Goal: Task Accomplishment & Management: Use online tool/utility

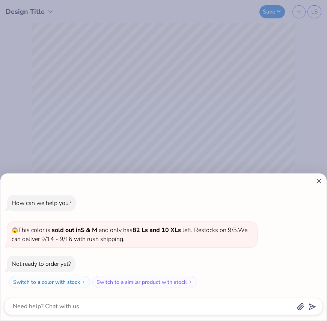
click at [320, 180] on line at bounding box center [319, 181] width 4 height 4
type textarea "x"
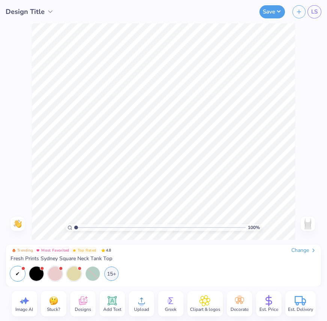
click at [299, 248] on div "Change" at bounding box center [303, 250] width 25 height 7
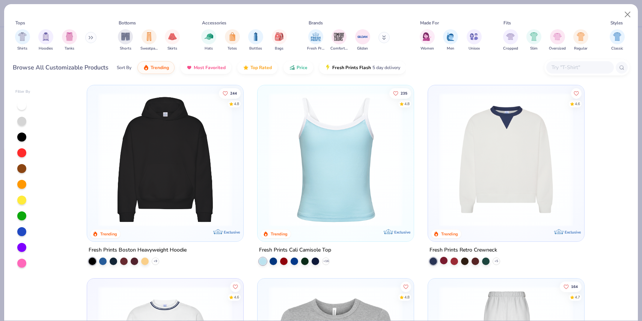
scroll to position [196, 0]
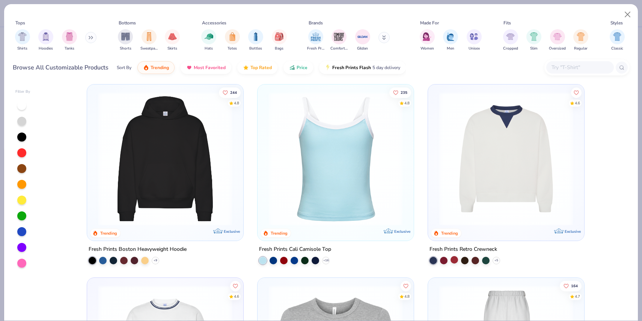
click at [395, 260] on div at bounding box center [454, 260] width 8 height 8
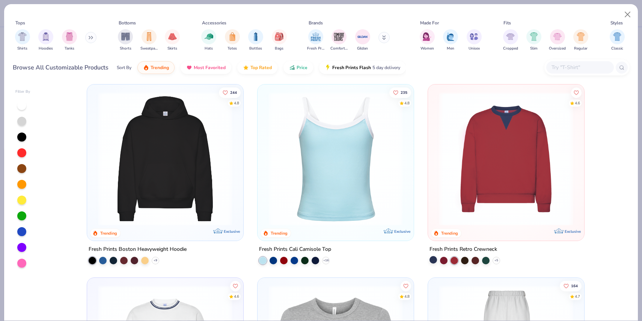
click at [395, 259] on div at bounding box center [433, 260] width 8 height 8
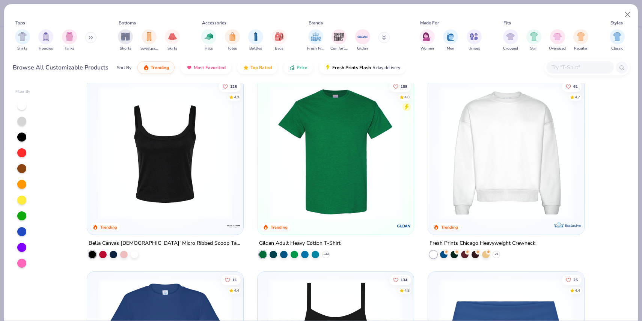
scroll to position [588, 0]
click at [395, 160] on img at bounding box center [505, 153] width 141 height 134
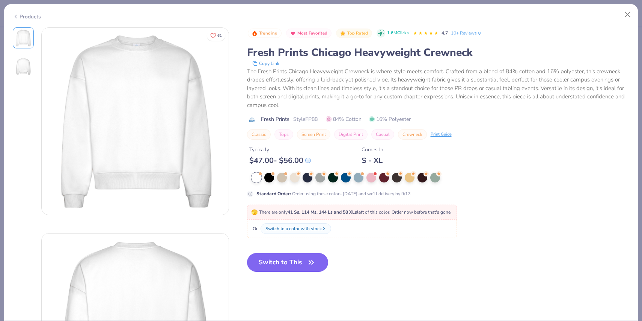
click at [304, 260] on button "Switch to This" at bounding box center [287, 262] width 81 height 19
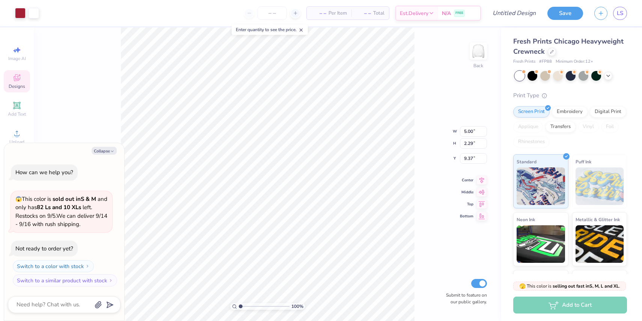
type textarea "x"
type input "7.70"
type input "3.53"
type input "8.13"
type textarea "x"
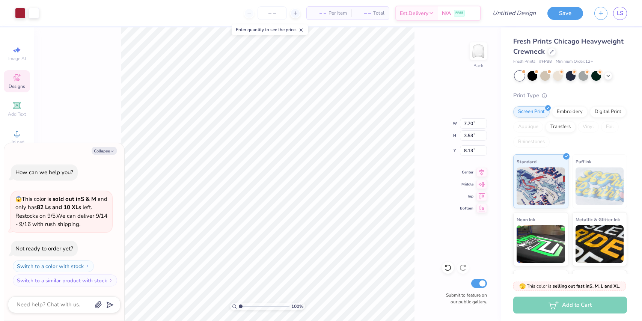
type input "3.00"
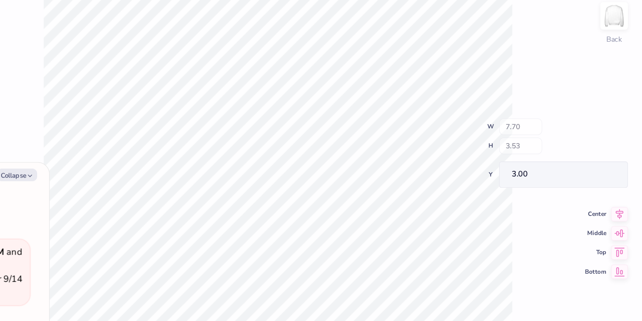
type textarea "x"
type input "0.43"
type input "0.52"
type input "4.39"
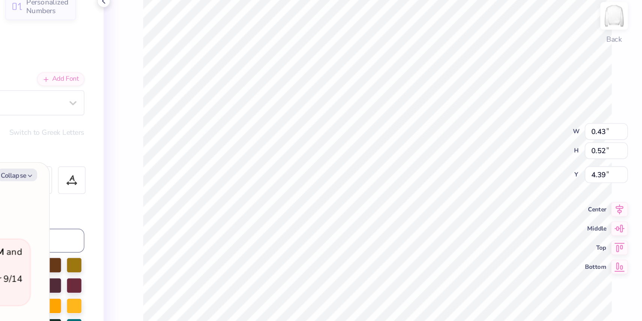
type textarea "x"
type textarea "P"
type textarea "x"
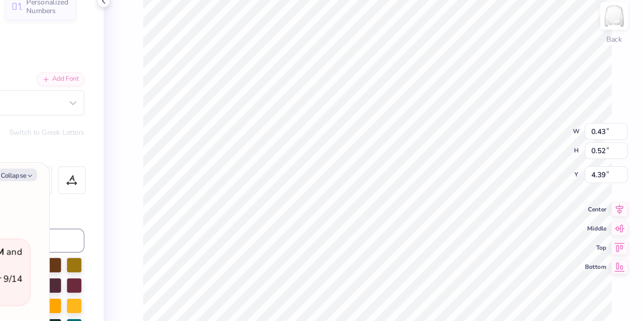
type textarea "p"
type textarea "x"
type textarea "c"
type textarea "x"
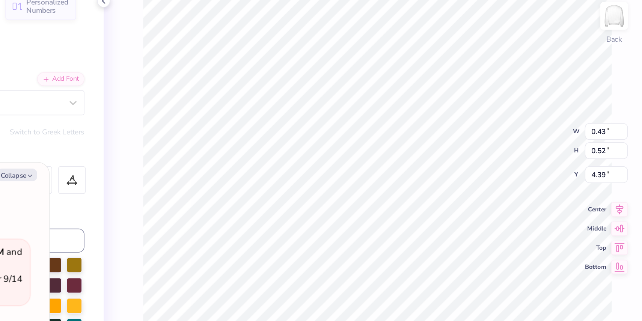
type input "1.82"
type input "2.40"
type input "3.00"
type textarea "x"
type input "0.33"
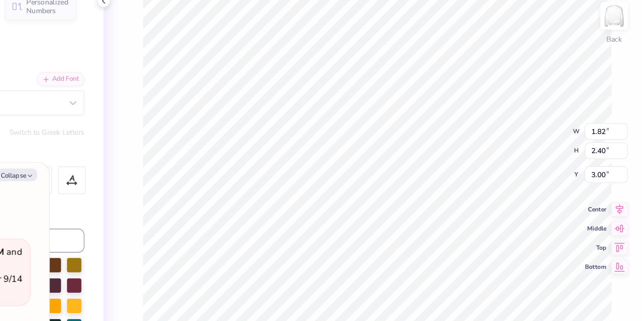
type input "0.52"
type input "4.39"
type textarea "x"
type input "4.40"
type textarea "x"
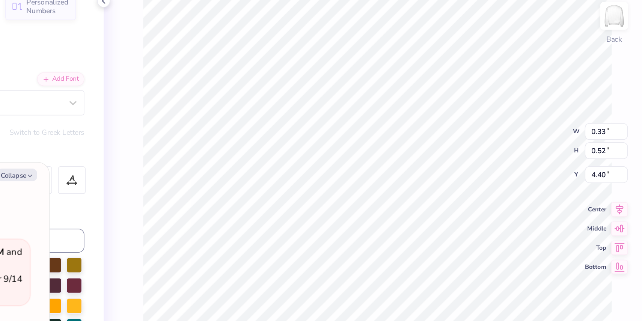
type textarea "x"
type textarea "v"
type textarea "x"
type input "3.00"
type textarea "x"
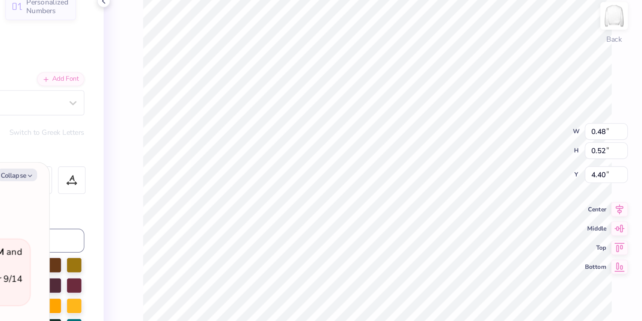
type textarea "x"
type textarea "b"
type textarea "x"
type input "7.70"
type input "0.96"
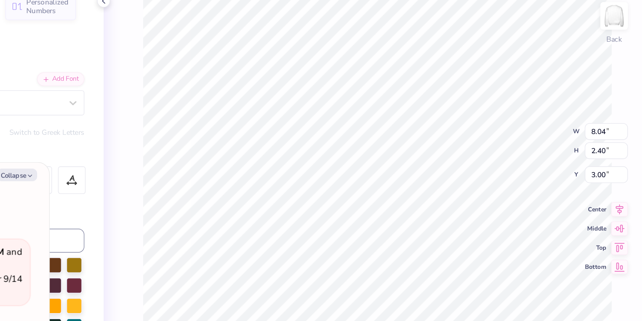
type input "5.57"
type textarea "x"
type textarea "P Boldly. Live Fully."
type textarea "x"
type textarea "Pi Boldly. Live Fully."
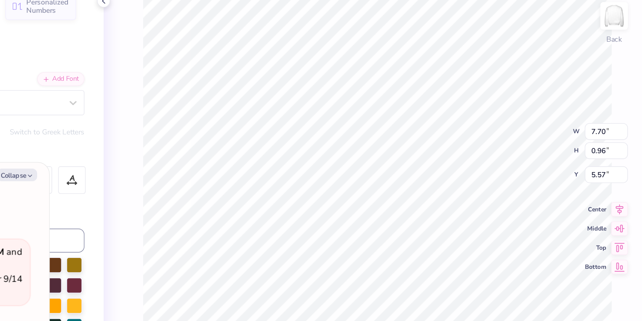
type textarea "x"
type textarea "Pin Boldly. Live Fully."
type textarea "x"
type textarea "Pine Boldly. Live Fully."
type textarea "x"
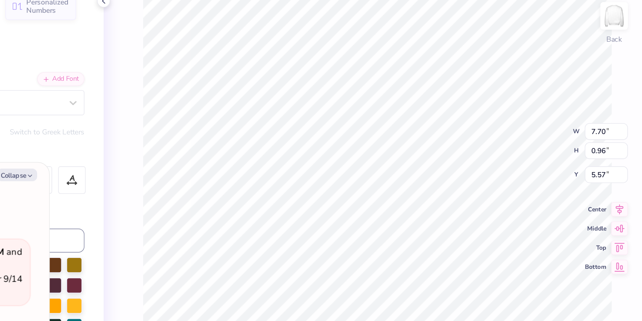
type textarea "Pine C. Live Fully."
type textarea "x"
type textarea "Pine Cr. Live Fully."
type textarea "x"
type textarea "Pine Cre. Live Fully."
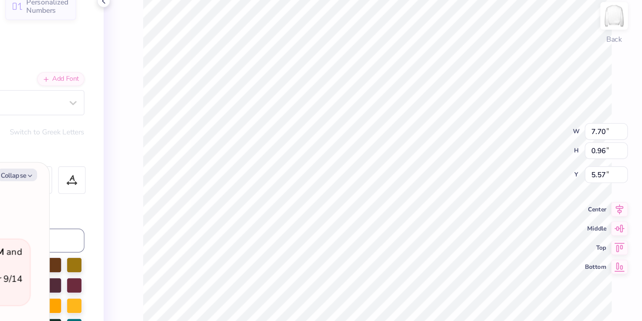
type textarea "x"
type textarea "Pine Cres. Live Fully."
type textarea "x"
type textarea "Pine Crest. Live Fully."
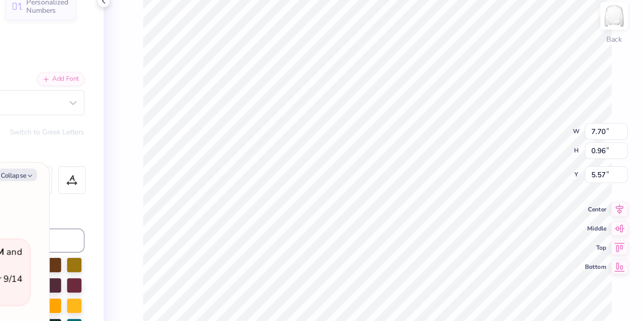
scroll to position [0, 2]
type textarea "x"
type textarea "Pine Crest. L."
type textarea "x"
type textarea "Pine Crest. ."
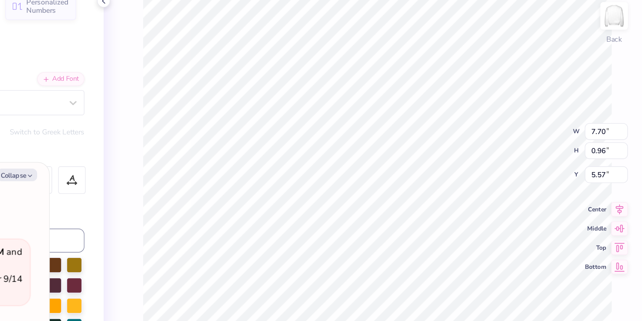
type textarea "x"
type textarea "Pine Crest. V."
type textarea "x"
type textarea "Pine Crest. Vo."
type textarea "x"
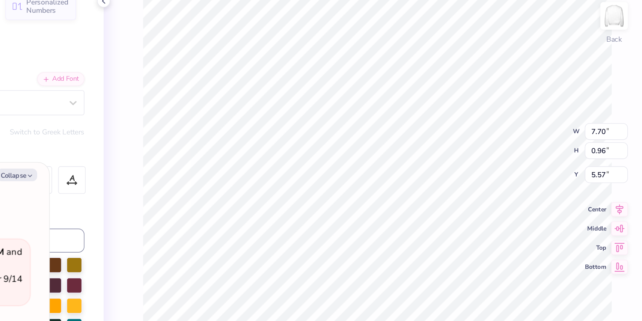
type textarea "Pine Crest. Vol."
type textarea "x"
type textarea "Pine Crest. [PERSON_NAME]."
type textarea "x"
type textarea "Pine Crest. [GEOGRAPHIC_DATA]."
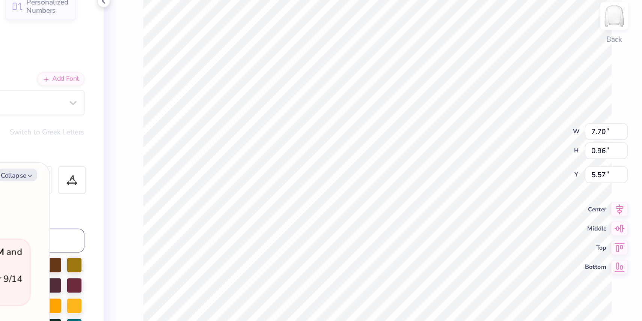
type textarea "x"
type textarea "Pine Crest. [GEOGRAPHIC_DATA]."
type textarea "x"
type textarea "Pine Crest. [GEOGRAPHIC_DATA]."
type textarea "x"
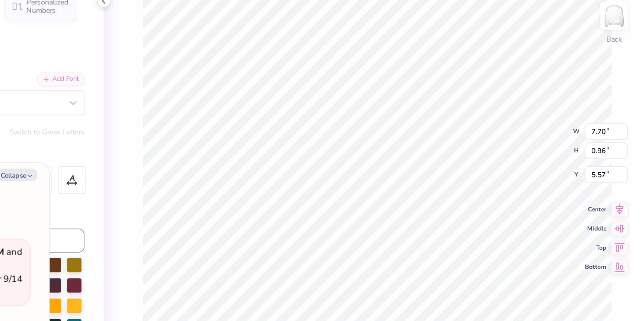
type textarea "Pine Crest. [GEOGRAPHIC_DATA]."
type textarea "x"
type textarea "Pine Crest. [GEOGRAPHIC_DATA]."
type textarea "x"
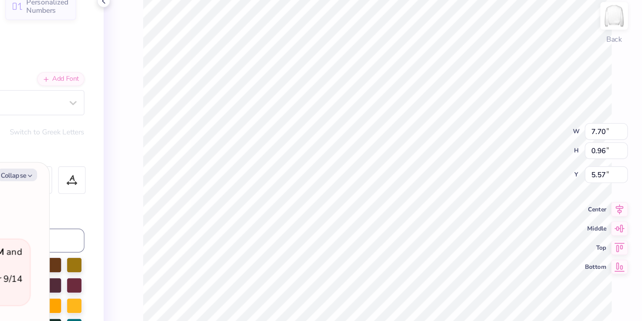
type textarea "Pine Crest. Volleyball."
type textarea "x"
type textarea "Pine Crest. GiVolleyball."
type textarea "x"
type textarea "Pine Crest. GirVolleyball."
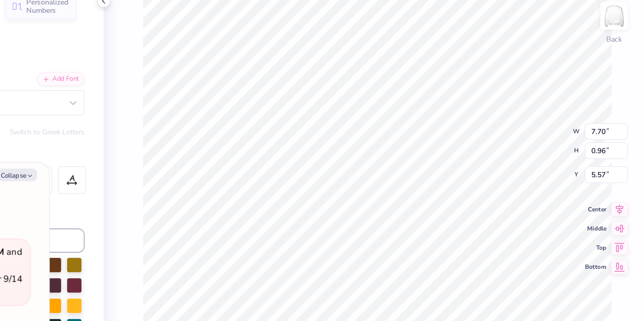
type textarea "x"
type textarea "Pine Crest. GirlVolleyball."
type textarea "x"
type textarea "Pine Crest. GirlsVolleyball."
type textarea "x"
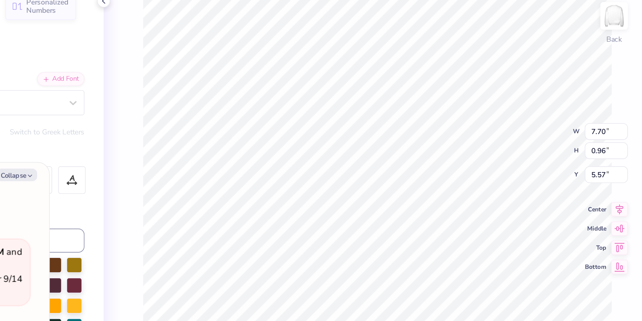
type textarea "Pine Crest. Girls Volleyball."
type textarea "x"
type textarea "Pine Crest. GirlsVolleyball."
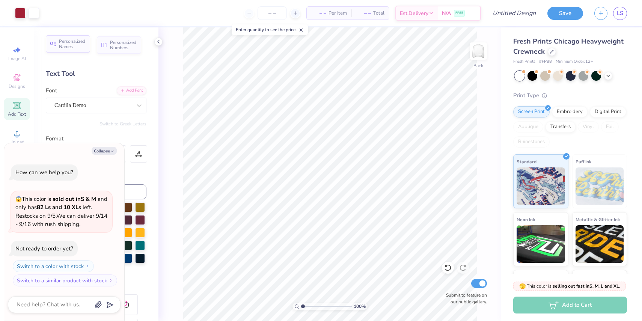
type textarea "x"
click at [395, 11] on input "Design Title" at bounding box center [505, 13] width 74 height 15
type input "P"
type textarea "x"
type input "PC"
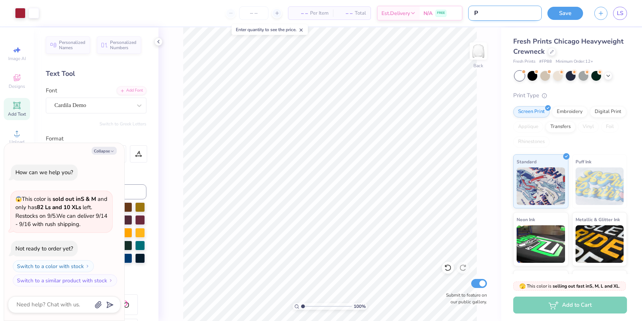
type textarea "x"
type input "PCV"
type textarea "x"
type input "PCVB"
type textarea "x"
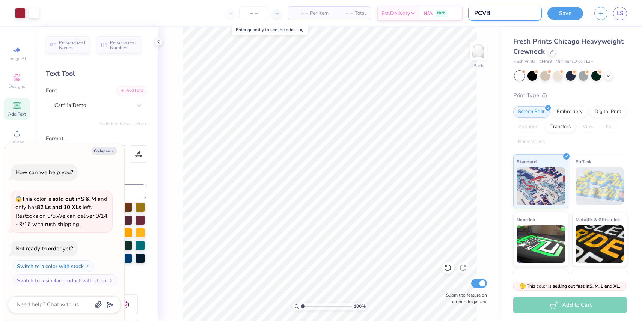
type input "PCVB"
type textarea "x"
type input "PCVB 1"
type textarea "x"
type input "PCVB 1"
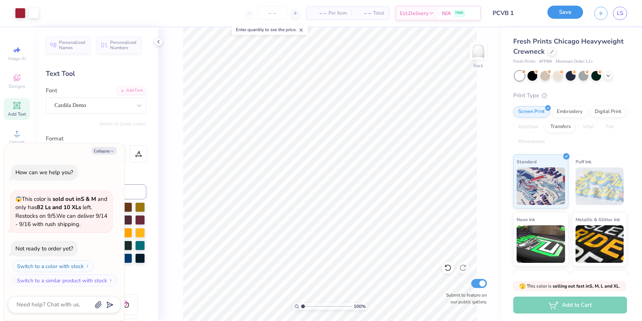
click at [395, 11] on button "Save" at bounding box center [565, 12] width 36 height 13
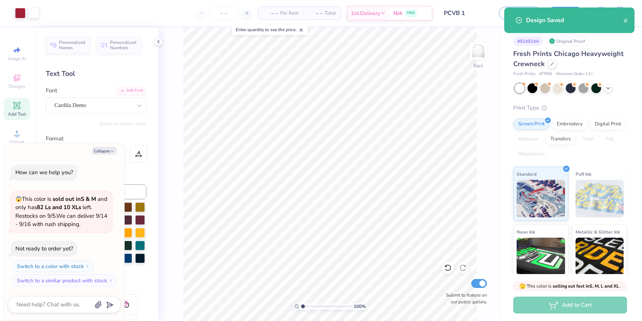
click at [395, 18] on div "Design Saved" at bounding box center [574, 20] width 97 height 9
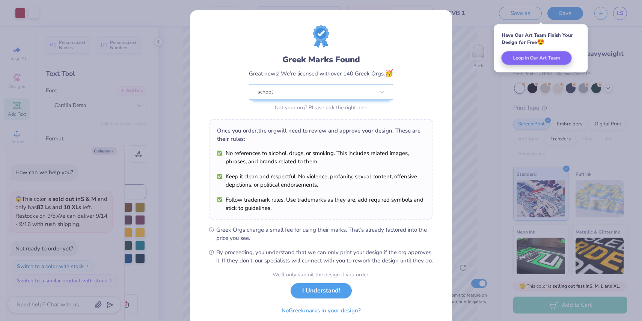
scroll to position [30, 0]
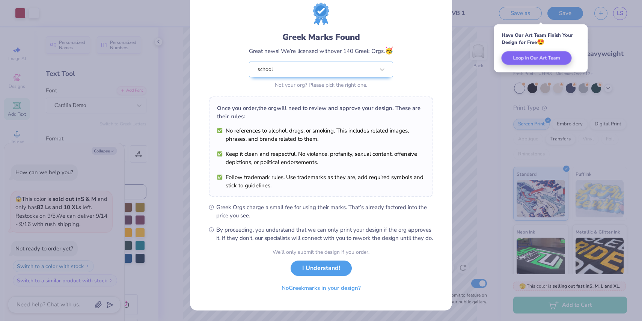
click at [395, 164] on div "Greek Marks Found Great news! We’re licensed with over 140 Greek Orgs. 🥳 school…" at bounding box center [321, 160] width 642 height 321
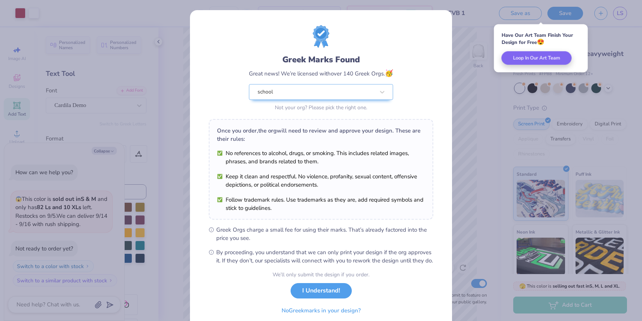
scroll to position [0, 0]
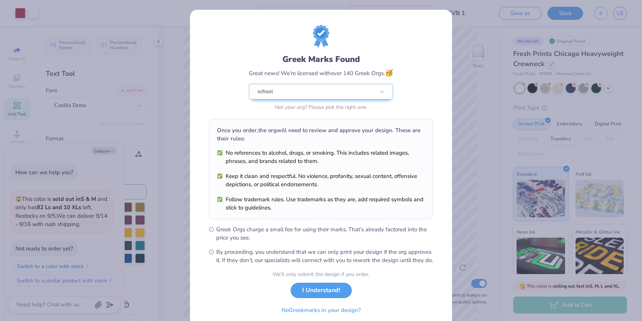
click at [395, 57] on div "Greek Marks Found Great news! We’re licensed with over 140 Greek Orgs. 🥳 school…" at bounding box center [321, 171] width 262 height 323
click at [319, 295] on button "I Understand!" at bounding box center [320, 288] width 61 height 15
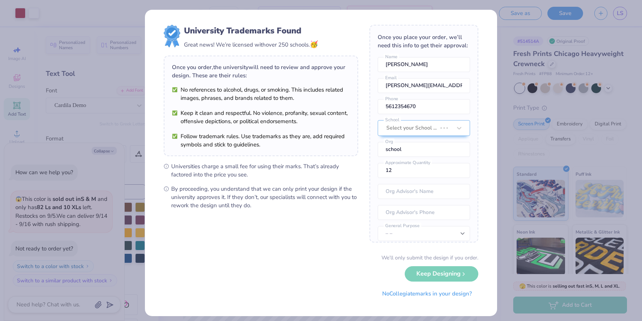
scroll to position [0, 0]
click at [395, 276] on div "We’ll only submit the design if you order. Keep Designing No Collegiate marks i…" at bounding box center [321, 277] width 314 height 47
click at [395, 265] on div "We’ll only submit the design if you order. Keep Designing No Collegiate marks i…" at bounding box center [321, 277] width 314 height 47
click at [395, 275] on div "We’ll only submit the design if you order. Keep Designing No Collegiate marks i…" at bounding box center [321, 277] width 314 height 47
click at [395, 296] on button "No Collegiate marks in your design?" at bounding box center [427, 291] width 102 height 15
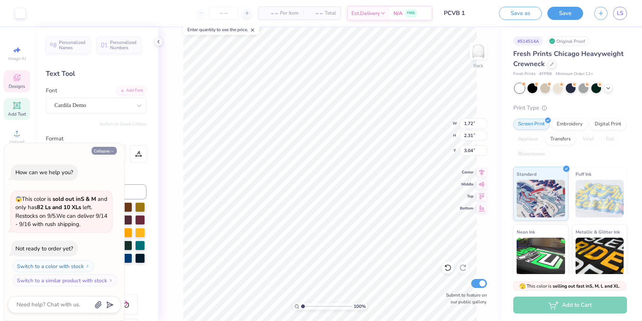
click at [104, 149] on button "Collapse" at bounding box center [104, 151] width 25 height 8
type textarea "x"
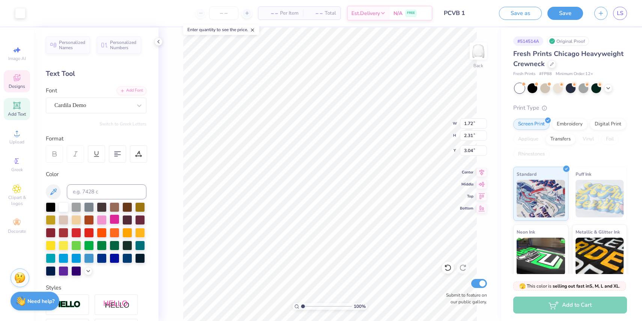
click at [115, 218] on div at bounding box center [115, 219] width 10 height 10
click at [16, 83] on span "Designs" at bounding box center [17, 86] width 17 height 6
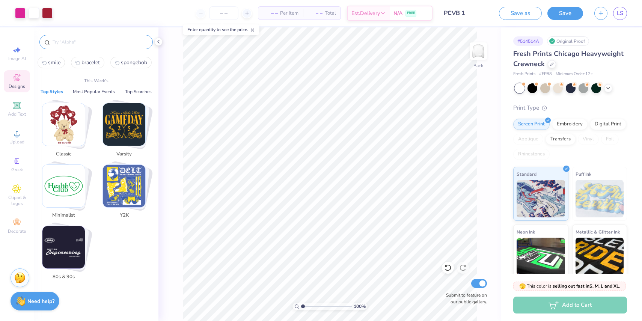
click at [69, 42] on input "text" at bounding box center [100, 42] width 96 height 8
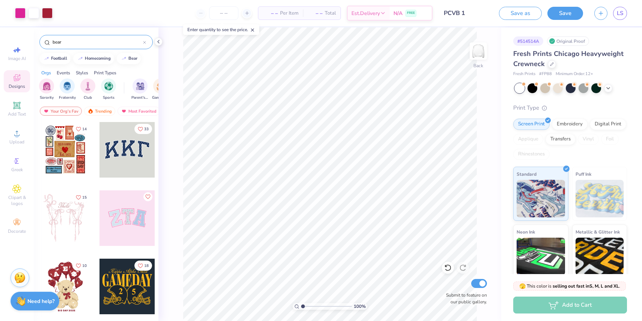
type input "bear"
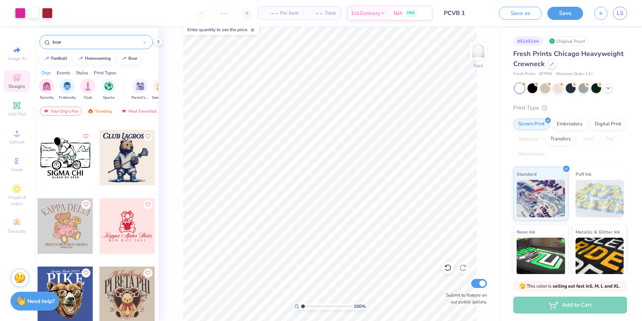
scroll to position [1584, 0]
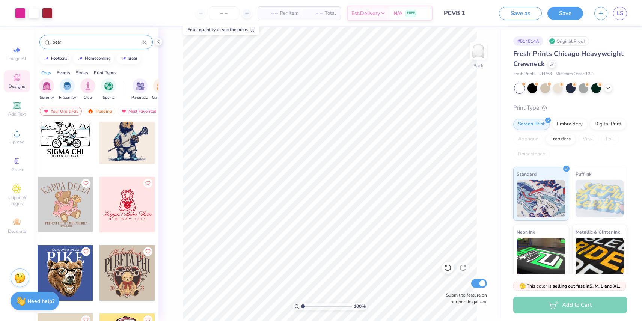
click at [122, 197] on div at bounding box center [127, 205] width 56 height 56
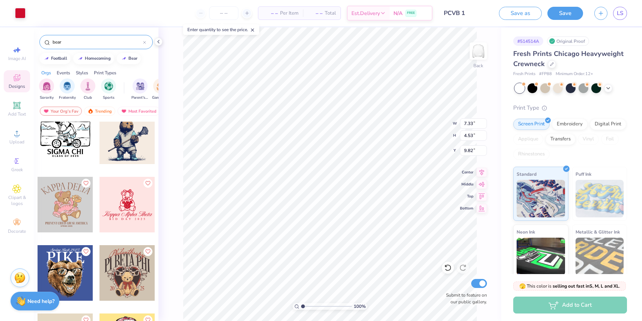
type input "9.82"
click at [20, 12] on div at bounding box center [20, 12] width 11 height 11
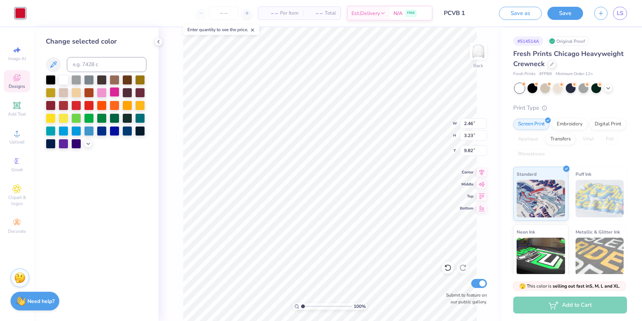
click at [113, 93] on div at bounding box center [115, 92] width 10 height 10
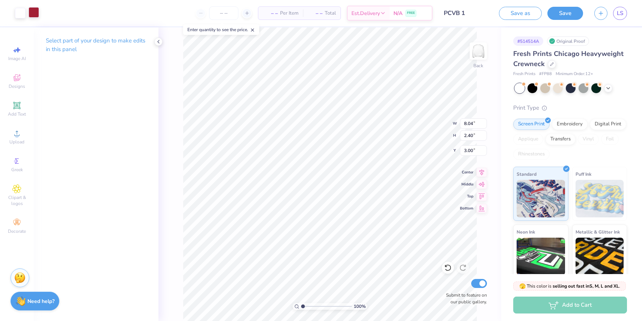
click at [34, 14] on div at bounding box center [34, 12] width 11 height 11
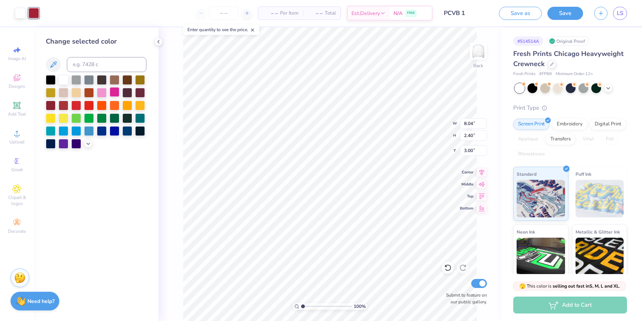
click at [114, 92] on div at bounding box center [115, 92] width 10 height 10
click at [50, 61] on icon at bounding box center [53, 64] width 9 height 9
click at [97, 144] on div at bounding box center [96, 112] width 101 height 74
click at [51, 63] on icon at bounding box center [53, 64] width 9 height 9
click at [118, 163] on div "Change selected color" at bounding box center [96, 173] width 125 height 293
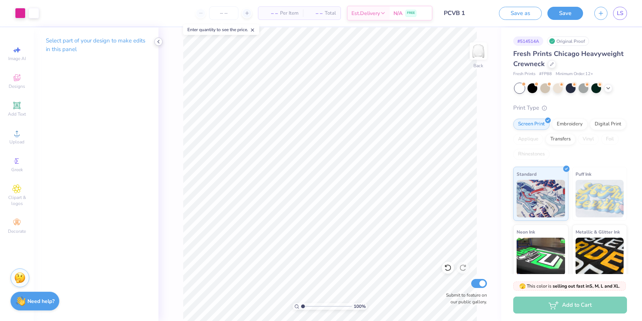
click at [159, 43] on polyline at bounding box center [159, 41] width 2 height 3
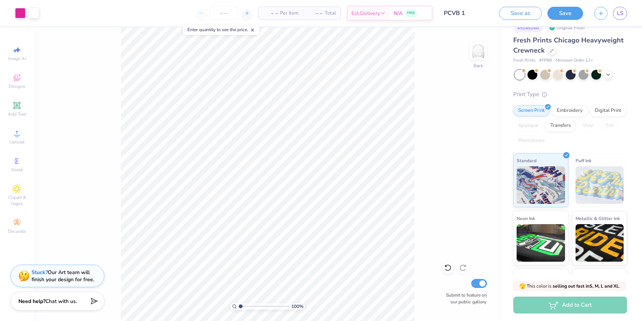
scroll to position [0, 0]
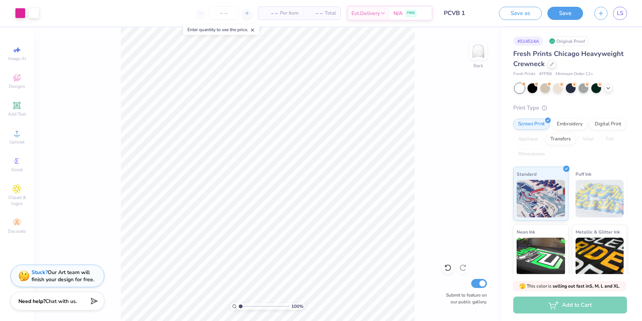
click at [395, 39] on div "# 514514A" at bounding box center [528, 40] width 30 height 9
click at [395, 30] on div "# 514514A Original Proof Fresh Prints Chicago Heavyweight Crewneck Fresh Prints…" at bounding box center [571, 181] width 141 height 309
click at [255, 28] on icon at bounding box center [252, 29] width 5 height 5
click at [395, 62] on icon at bounding box center [552, 64] width 4 height 4
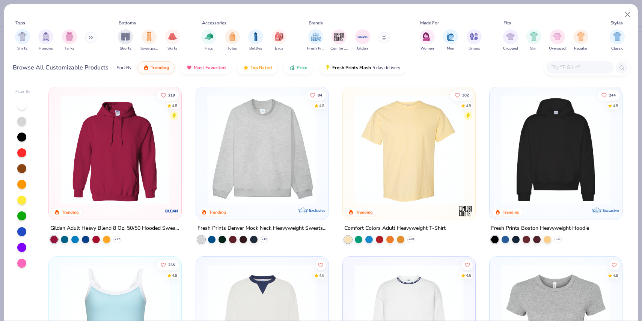
click at [89, 35] on button at bounding box center [90, 37] width 11 height 11
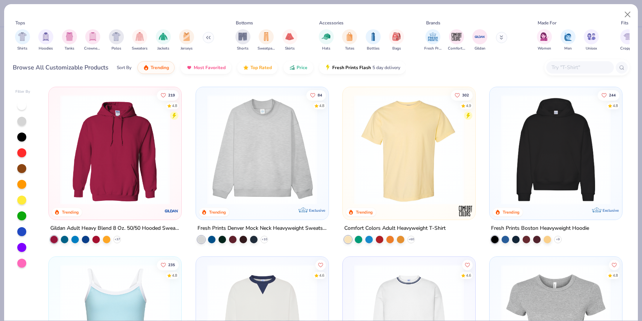
click at [207, 39] on button at bounding box center [208, 37] width 11 height 11
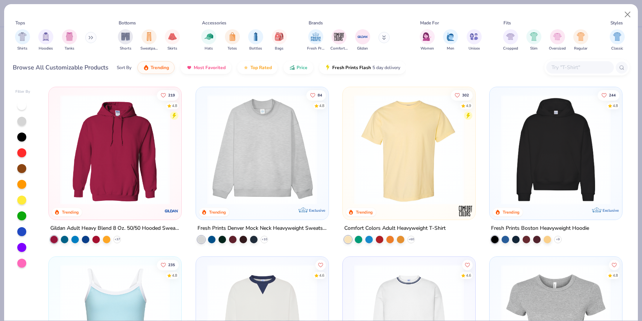
click at [395, 69] on input "text" at bounding box center [579, 67] width 58 height 9
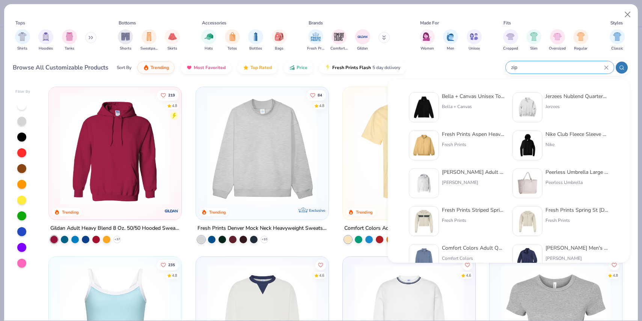
type input "zip"
click at [395, 99] on div "Bella + Canvas Unisex Total Zip Hoodie" at bounding box center [473, 96] width 63 height 8
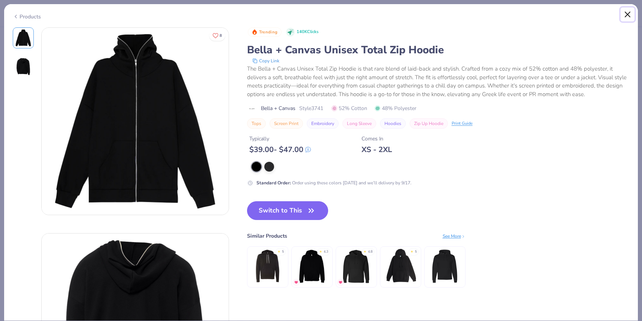
click at [395, 17] on button "Close" at bounding box center [627, 15] width 14 height 14
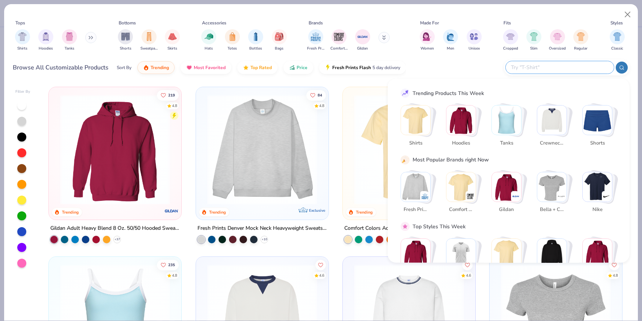
click at [395, 66] on input "text" at bounding box center [559, 67] width 98 height 9
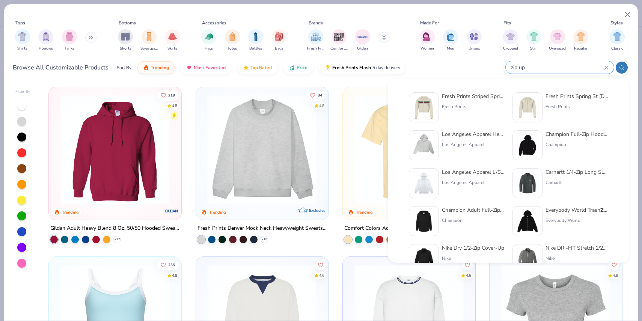
click at [395, 66] on input "zip up" at bounding box center [557, 67] width 94 height 9
click at [395, 65] on input "zip up" at bounding box center [557, 67] width 94 height 9
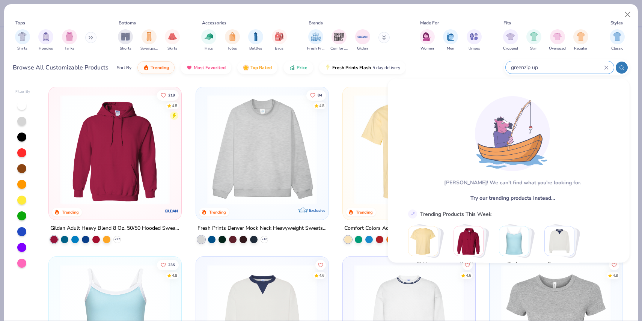
type input "green zip up"
drag, startPoint x: 526, startPoint y: 69, endPoint x: 505, endPoint y: 69, distance: 20.6
click at [395, 69] on div "green zip up" at bounding box center [559, 67] width 108 height 12
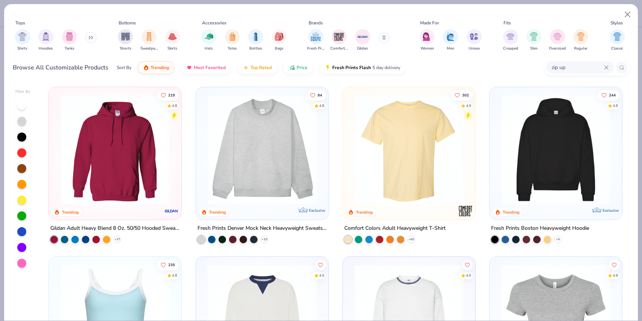
type input "zip up"
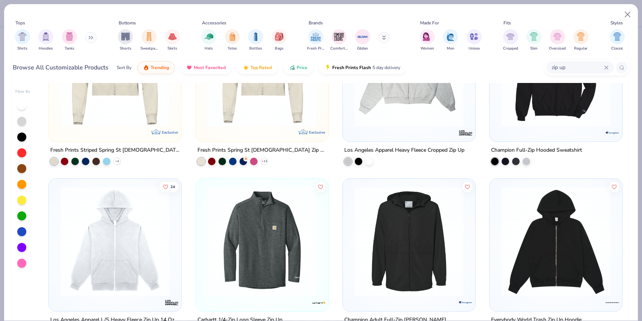
scroll to position [80, 0]
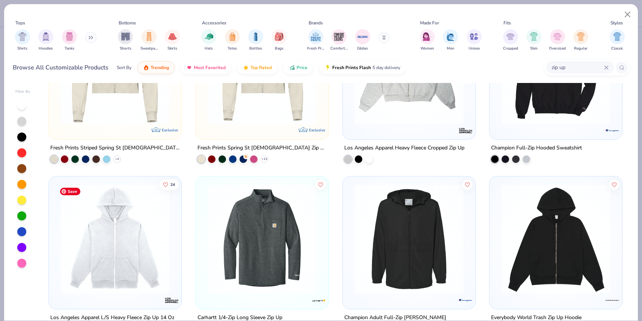
click at [101, 238] on img at bounding box center [114, 239] width 117 height 110
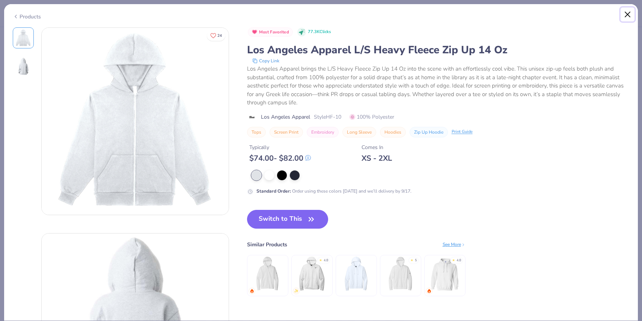
click at [395, 14] on button "Close" at bounding box center [627, 15] width 14 height 14
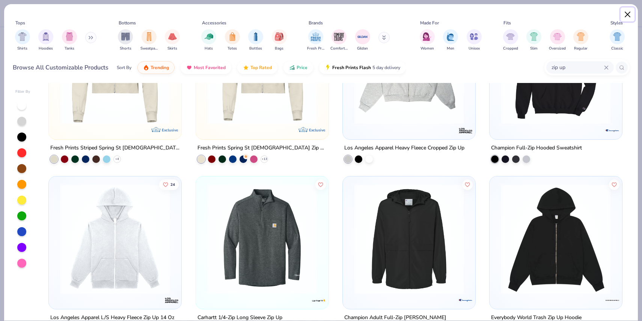
click at [395, 12] on button "Close" at bounding box center [627, 15] width 14 height 14
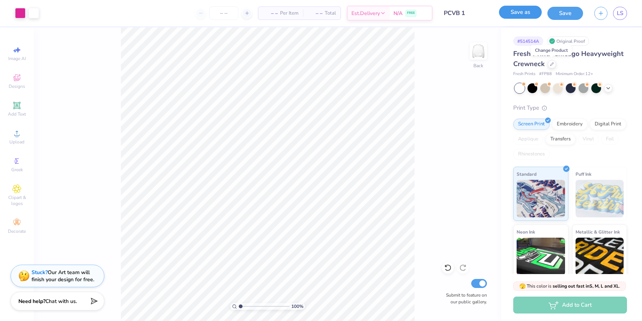
click at [395, 14] on button "Save as" at bounding box center [520, 12] width 43 height 13
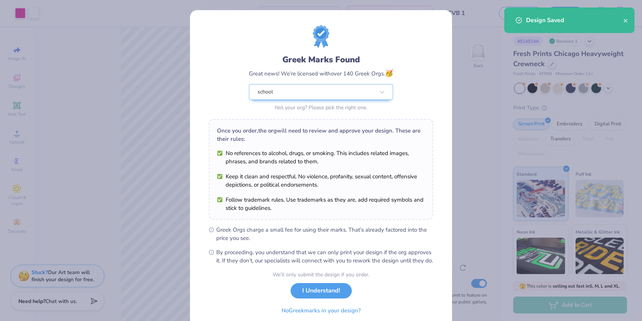
scroll to position [30, 0]
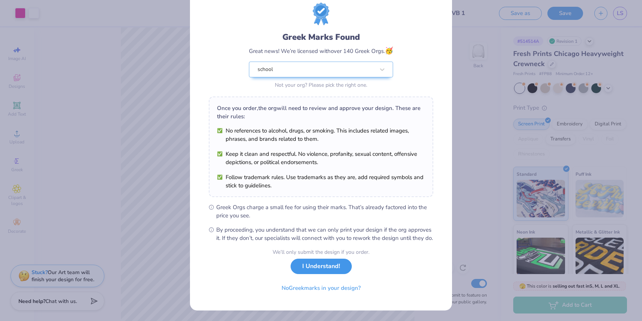
click at [323, 266] on button "I Understand!" at bounding box center [320, 266] width 61 height 15
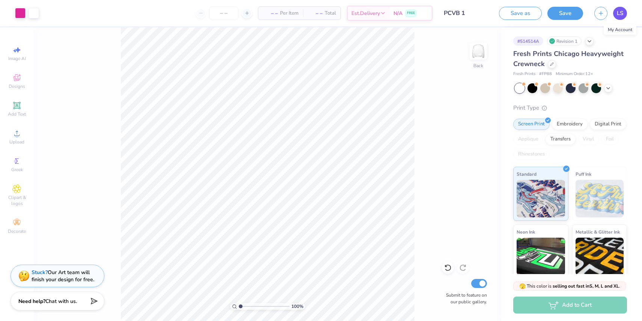
click at [395, 17] on link "LS" at bounding box center [620, 13] width 14 height 13
click at [395, 51] on img at bounding box center [478, 51] width 30 height 30
click at [395, 52] on img at bounding box center [478, 51] width 30 height 30
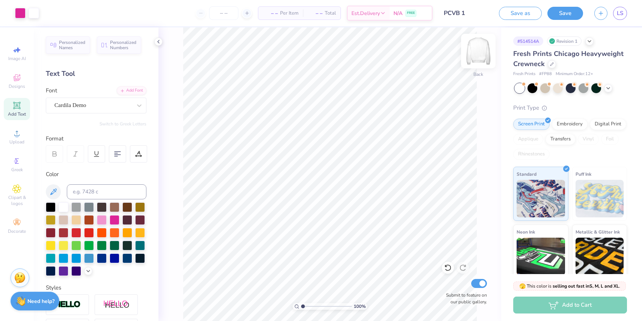
click at [395, 47] on img at bounding box center [478, 51] width 30 height 30
type textarea "Senior Night"
type input "9.47"
type input "2.21"
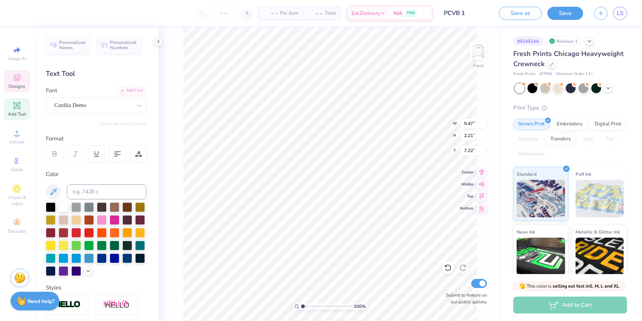
type input "3.00"
type textarea "enior Night"
click at [121, 107] on div "Cardila Demo" at bounding box center [93, 105] width 79 height 12
click at [105, 164] on div at bounding box center [96, 165] width 81 height 8
type input "cur"
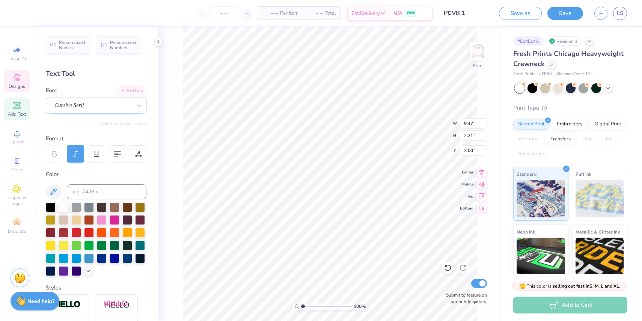
click at [115, 104] on div "Cursive Serif" at bounding box center [93, 105] width 79 height 12
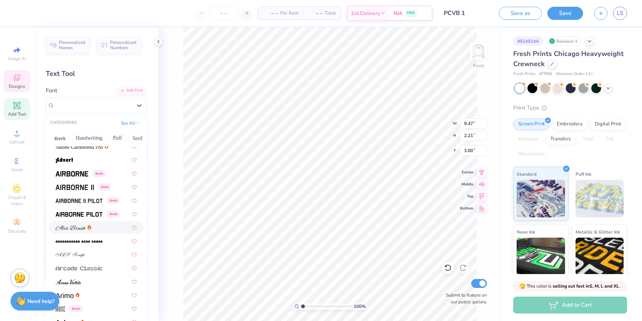
scroll to position [0, 0]
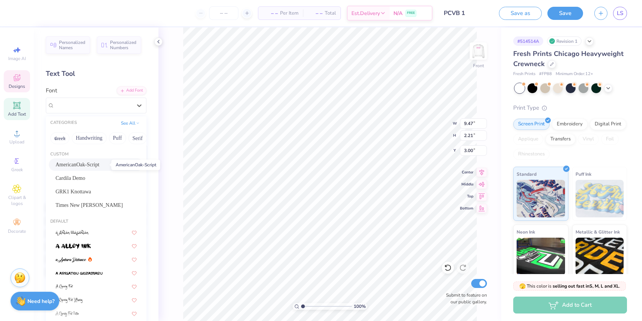
click at [74, 163] on span "AmericanOak-Script" at bounding box center [78, 165] width 44 height 8
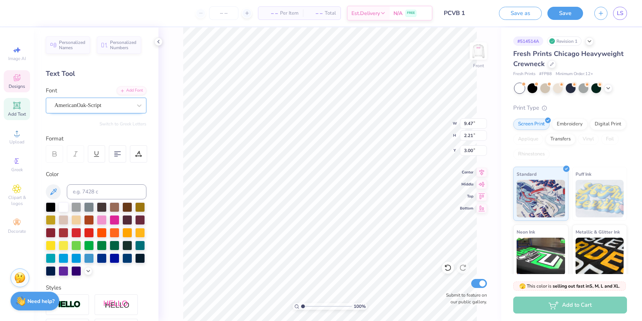
click at [92, 104] on div "AmericanOak-Script" at bounding box center [93, 105] width 79 height 12
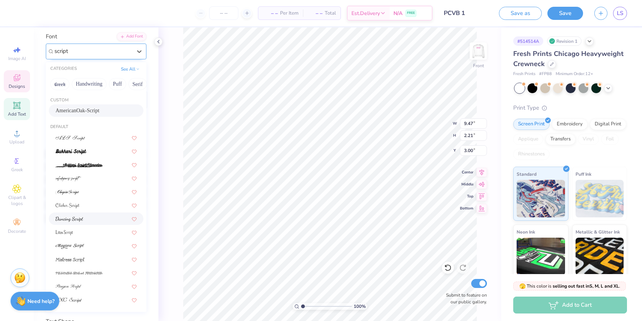
scroll to position [55, 0]
click at [56, 51] on input "script" at bounding box center [61, 50] width 15 height 9
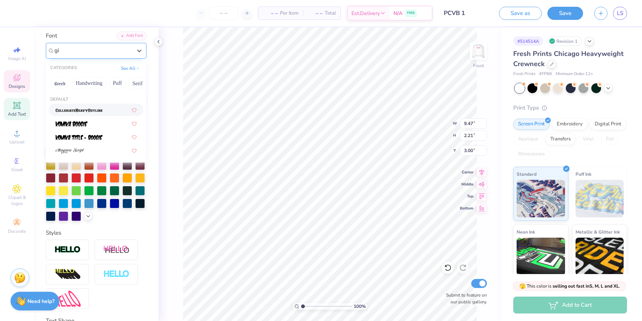
type input "g"
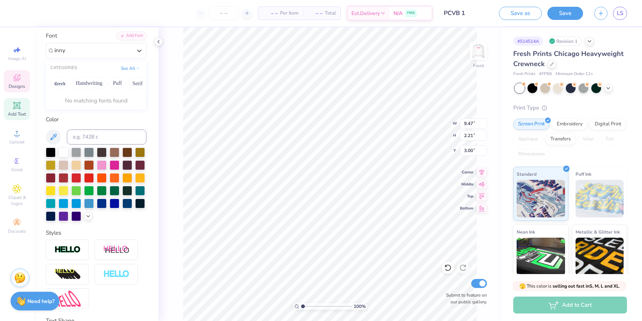
type input "inny"
type input "[PERSON_NAME]"
click at [85, 45] on div at bounding box center [92, 50] width 77 height 10
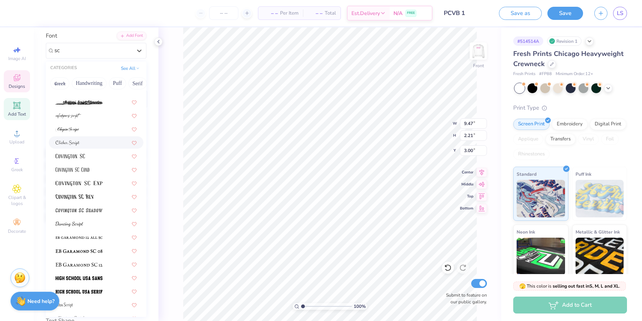
scroll to position [63, 0]
click at [84, 217] on div at bounding box center [96, 222] width 95 height 12
type input "sc"
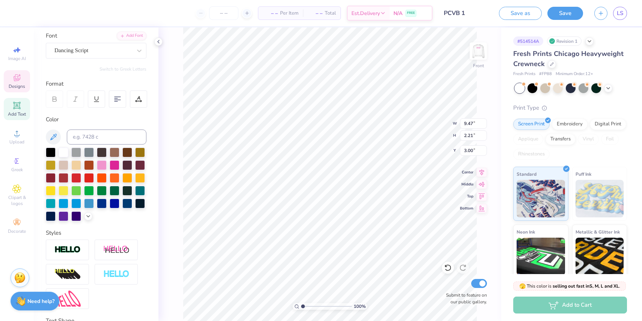
scroll to position [0, 0]
type textarea "Senior Night"
type input "3.25"
type input "6.21"
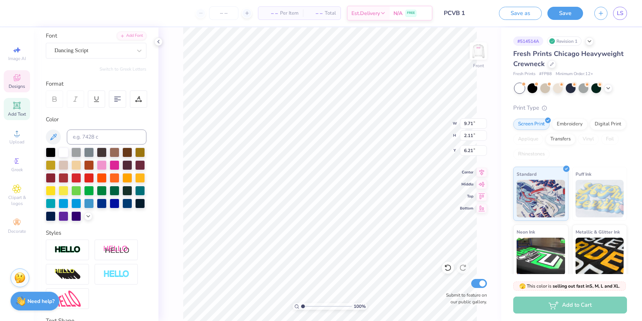
type textarea "[PERSON_NAME]"
type input "9.18"
type textarea "[PERSON_NAME]"
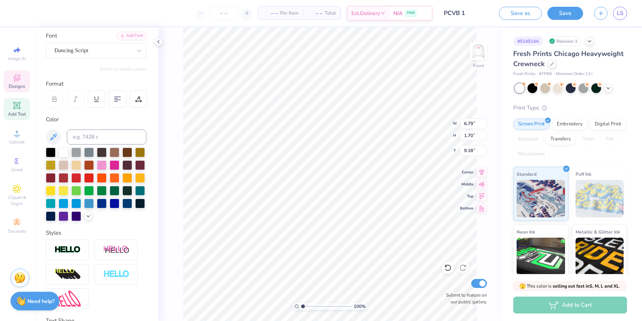
scroll to position [0, 1]
click at [395, 51] on img at bounding box center [478, 51] width 30 height 30
click at [395, 54] on img at bounding box center [478, 51] width 30 height 30
type input "8.88"
type input "5.05"
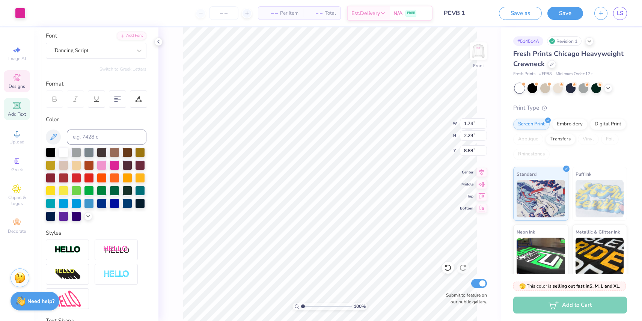
type input "6.12"
type input "6.45"
type input "1.07"
type input "1.41"
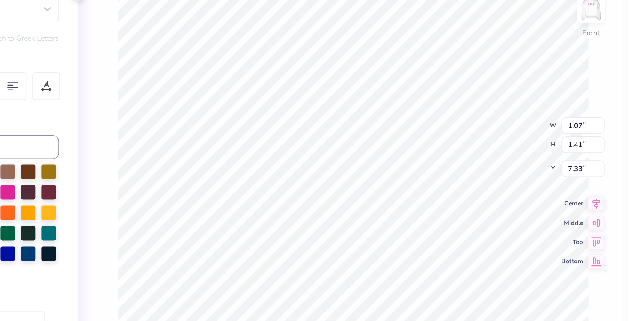
type input "6.89"
type input "1.74"
type input "2.29"
type input "9.21"
type input "1.00"
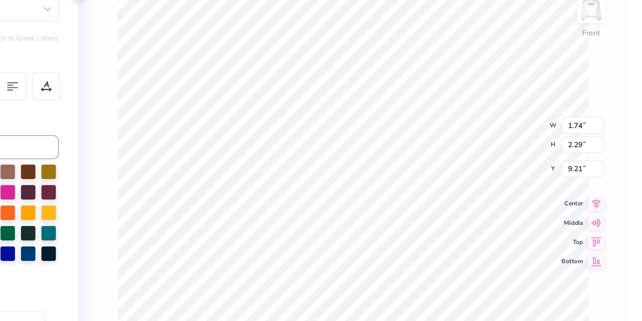
type input "1.32"
type input "9.70"
type input "7.16"
type input "1.70"
type input "9.50"
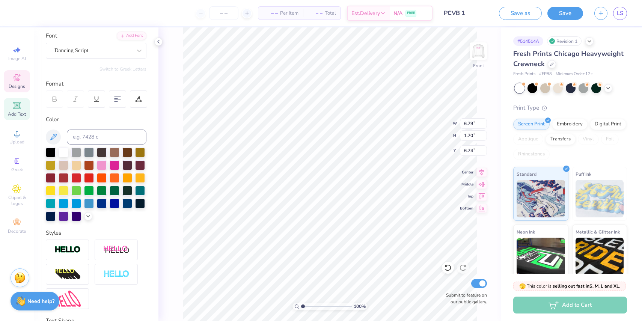
click at [95, 59] on div "Personalized Names Personalized Numbers Text Tool Add Font Font Dancing Script …" at bounding box center [96, 173] width 125 height 293
click at [94, 54] on div "Dancing Script" at bounding box center [93, 51] width 79 height 12
click at [395, 16] on button "Save" at bounding box center [565, 12] width 36 height 13
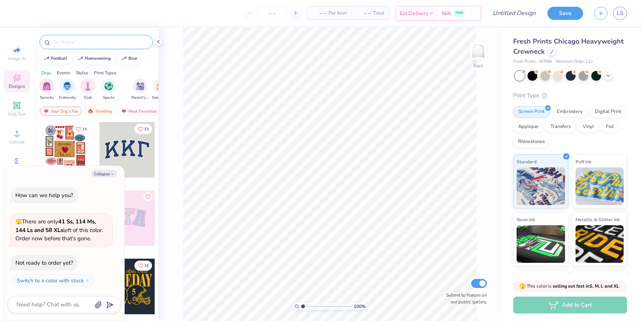
type textarea "x"
click at [118, 43] on input "text" at bounding box center [100, 42] width 96 height 8
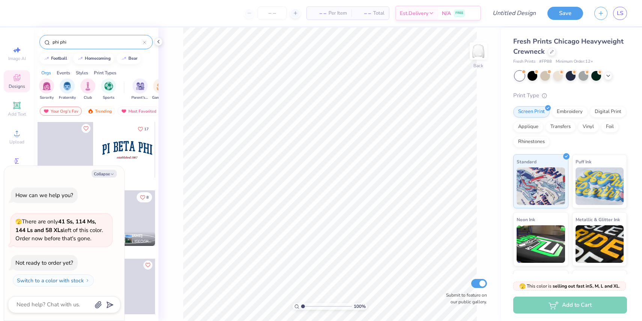
click at [56, 41] on input "phi phi" at bounding box center [97, 42] width 91 height 8
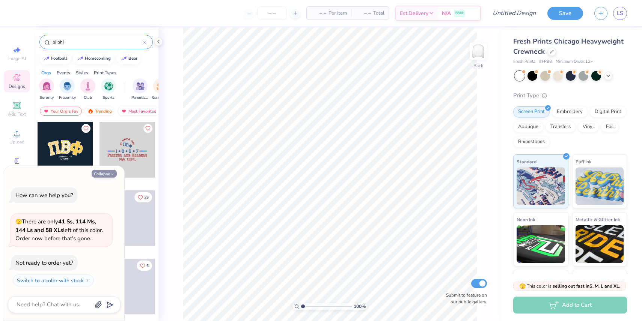
type input "pi phi"
click at [110, 173] on icon "button" at bounding box center [112, 174] width 5 height 5
type textarea "x"
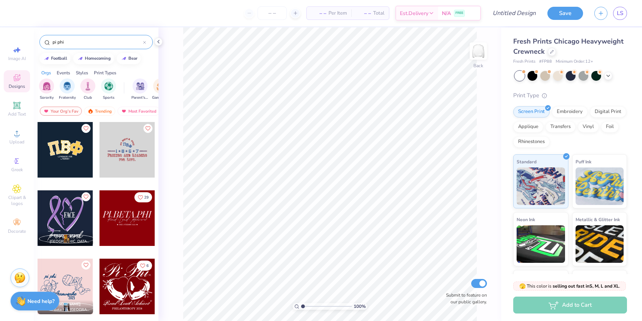
click at [66, 275] on div at bounding box center [66, 287] width 56 height 56
click at [20, 14] on div at bounding box center [20, 12] width 11 height 11
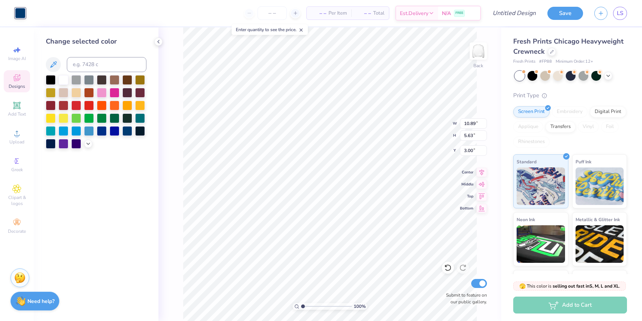
click at [113, 91] on div at bounding box center [115, 93] width 10 height 10
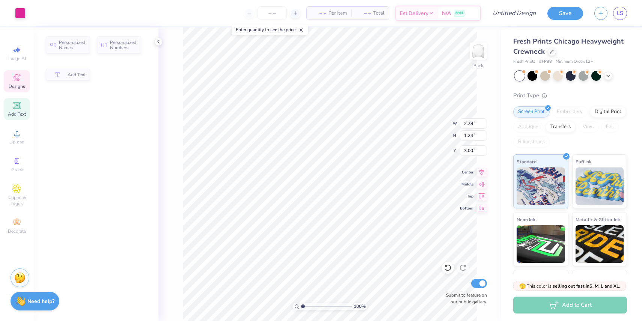
type input "2.78"
type input "1.24"
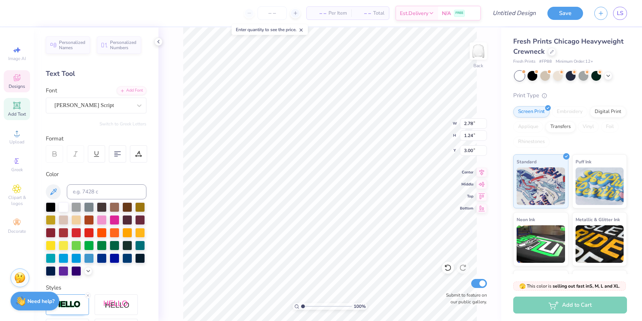
type textarea "pine crest"
type input "5.29"
type input "1.39"
type input "6.72"
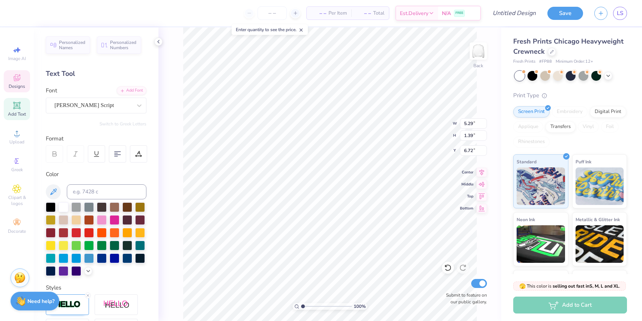
type textarea "Arrvollowspike"
type textarea "volleyball"
type textarea "2026"
type input "6.64"
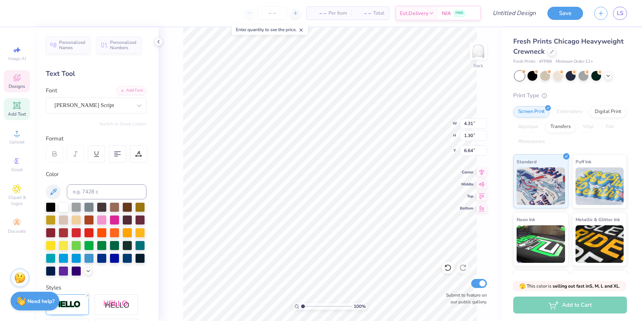
type input "1.34"
type input "0.70"
type input "7.94"
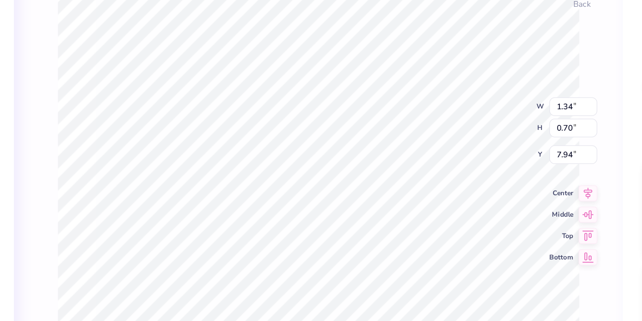
type input "4.31"
type input "1.30"
type input "6.64"
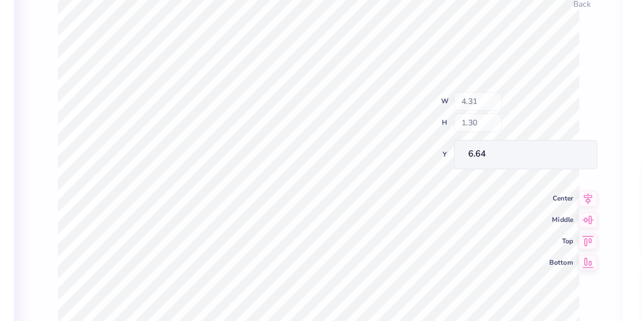
type input "4.95"
type input "1.49"
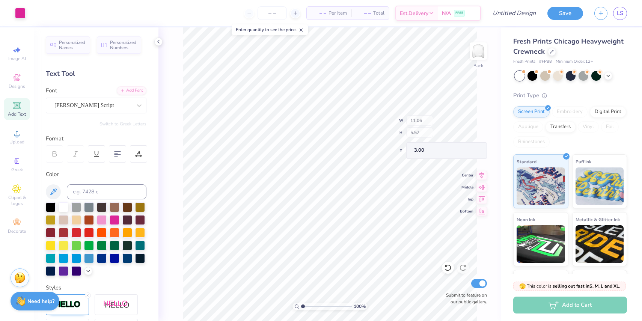
type input "3.00"
